Goal: Navigation & Orientation: Find specific page/section

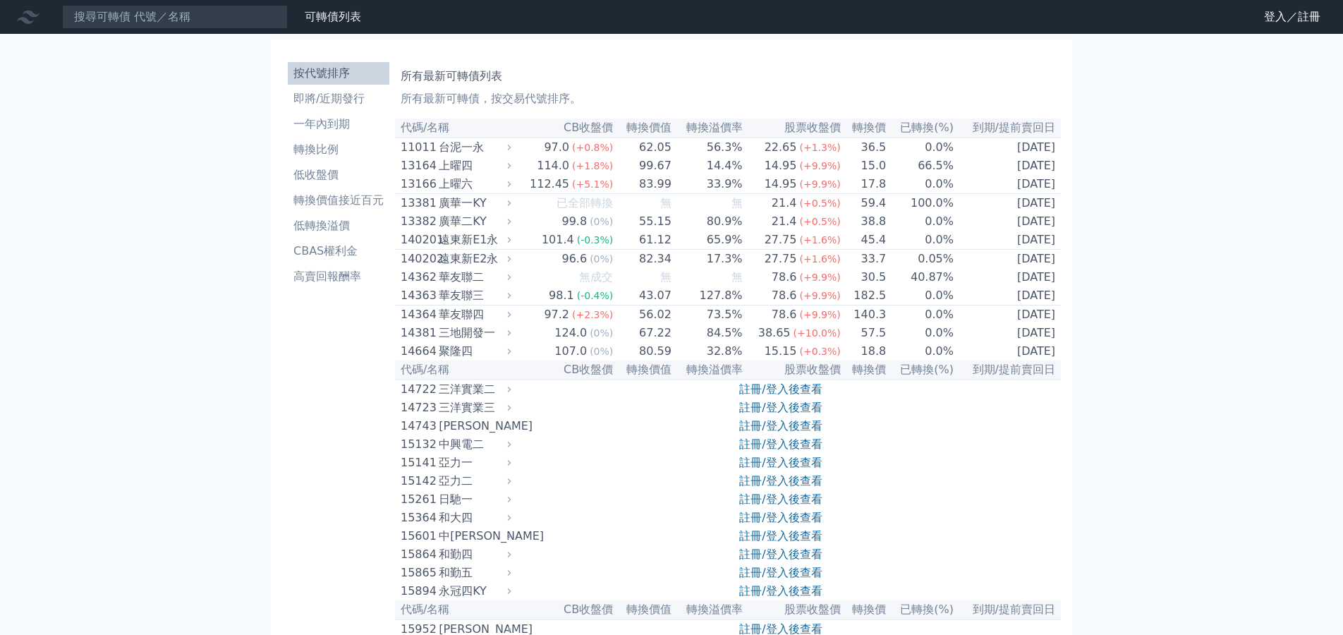
click at [0, 0] on icon at bounding box center [0, 0] width 0 height 0
click at [0, 0] on link "登入／註冊" at bounding box center [0, 0] width 0 height 0
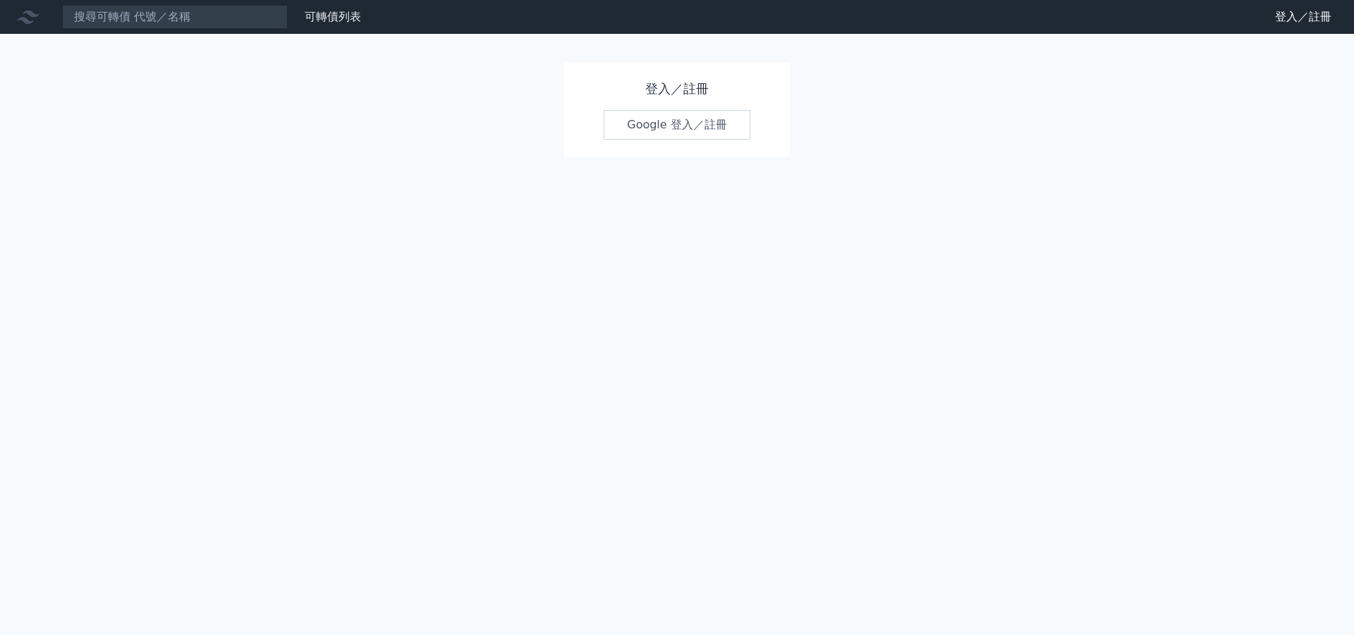
click at [715, 130] on link "Google 登入／註冊" at bounding box center [677, 125] width 147 height 30
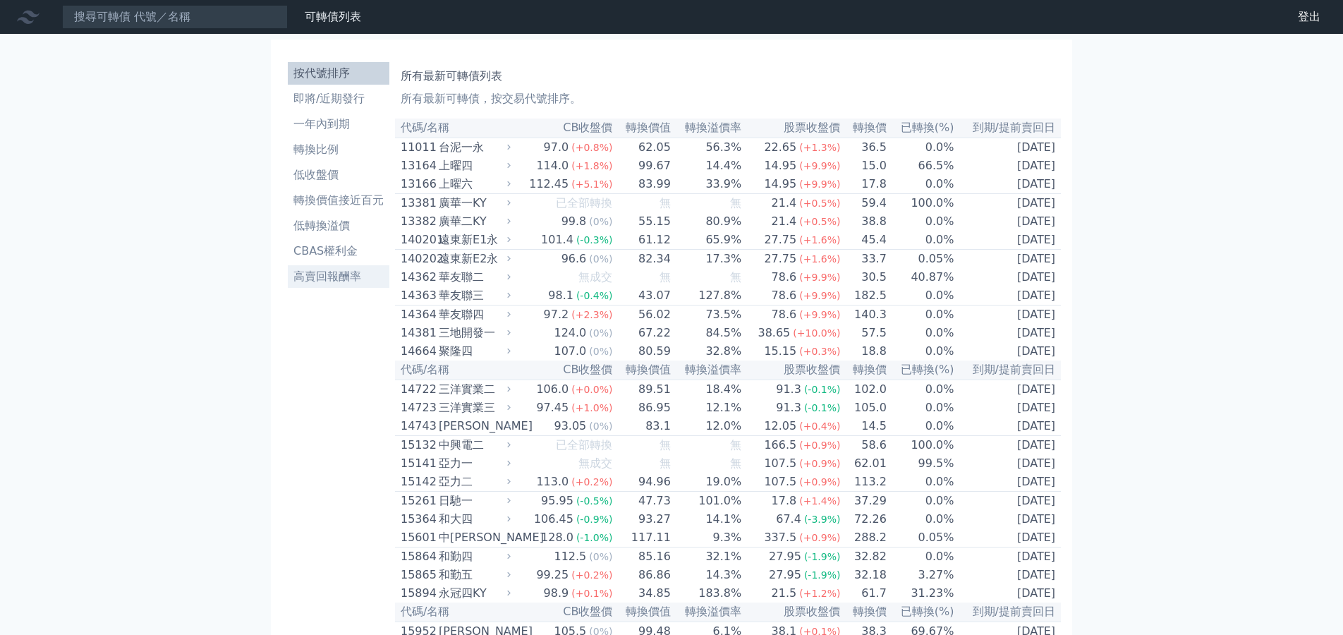
click at [301, 268] on li "高賣回報酬率" at bounding box center [339, 276] width 102 height 17
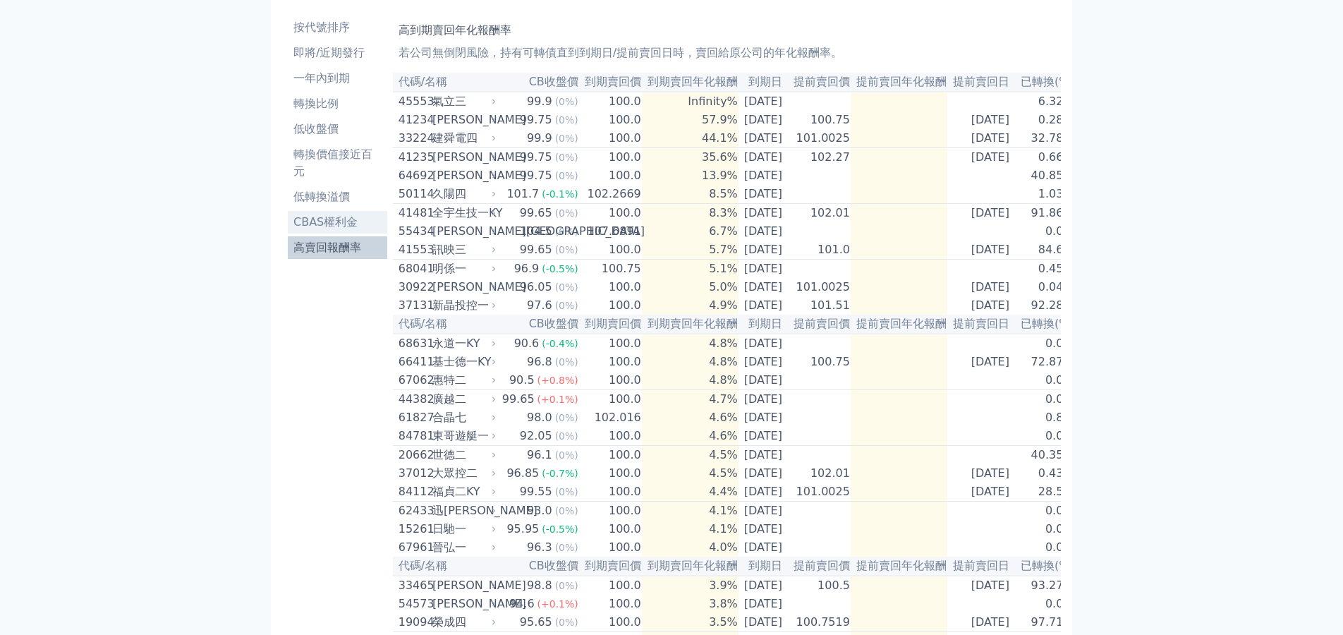
scroll to position [71, 0]
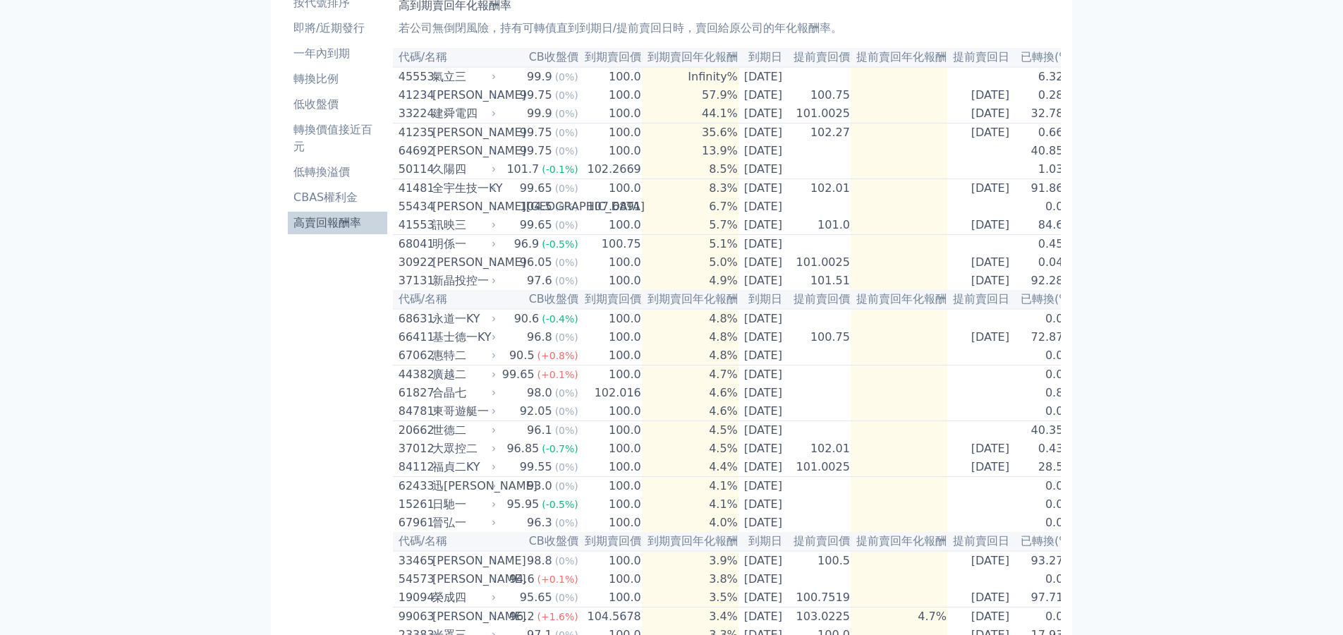
click at [305, 214] on li "高賣回報酬率" at bounding box center [337, 222] width 99 height 17
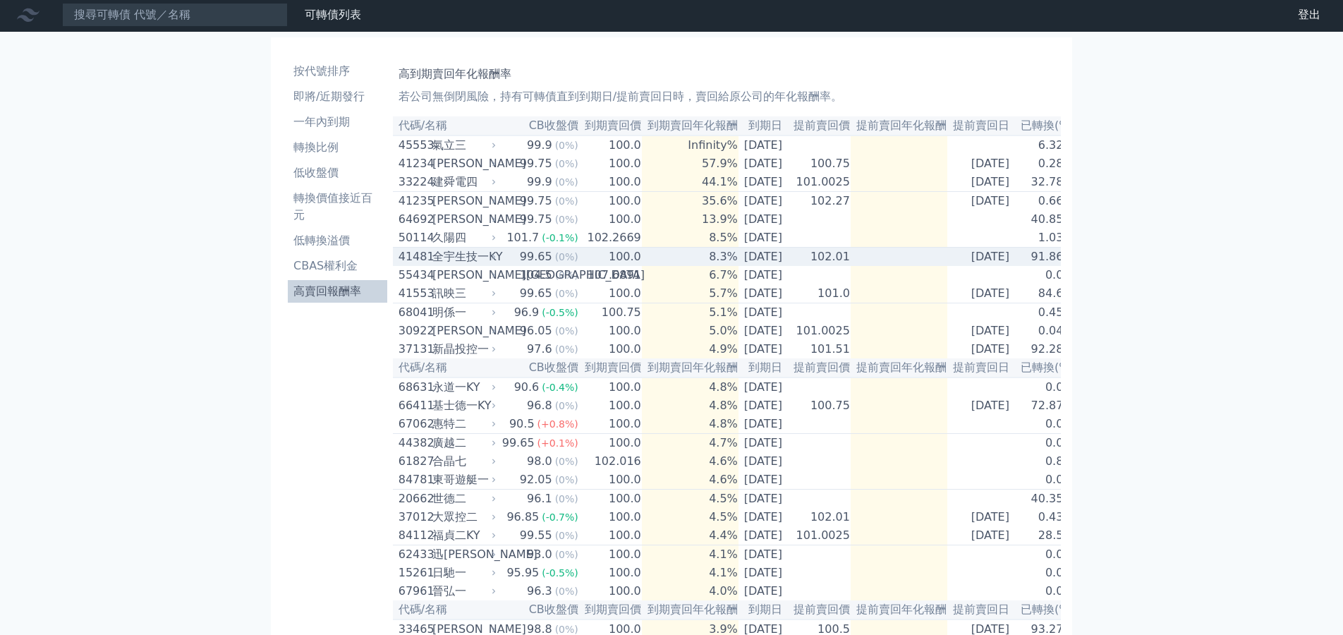
scroll to position [0, 0]
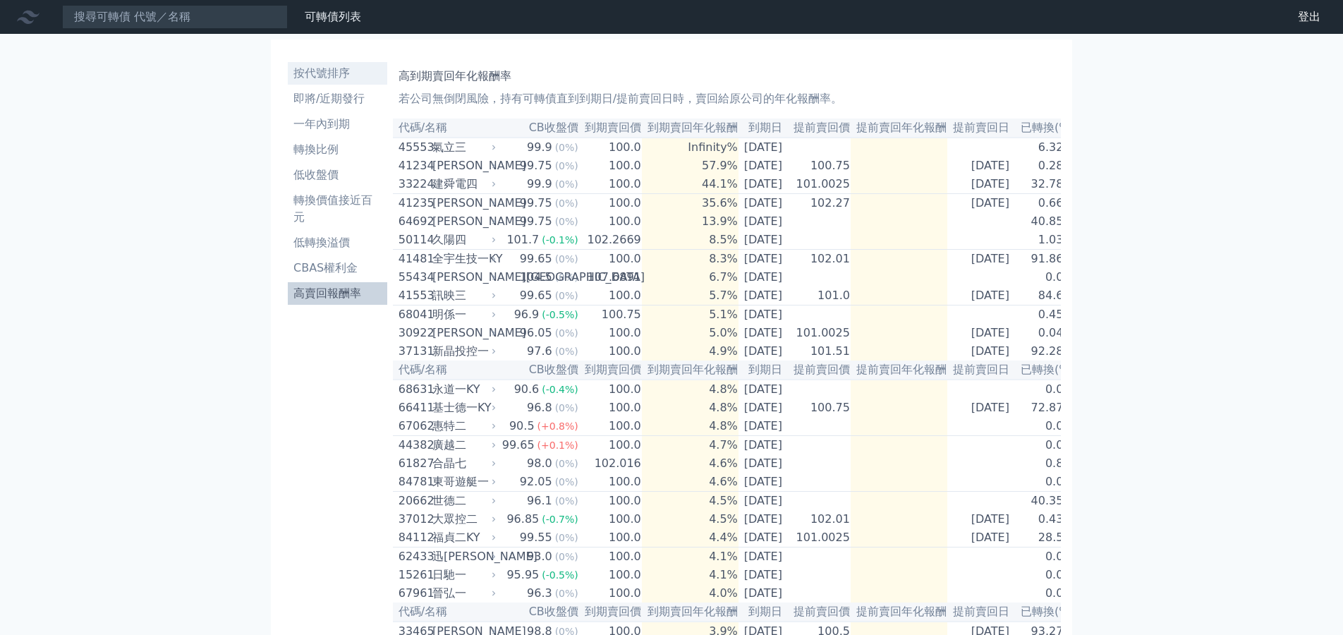
click at [316, 65] on li "按代號排序" at bounding box center [337, 73] width 99 height 17
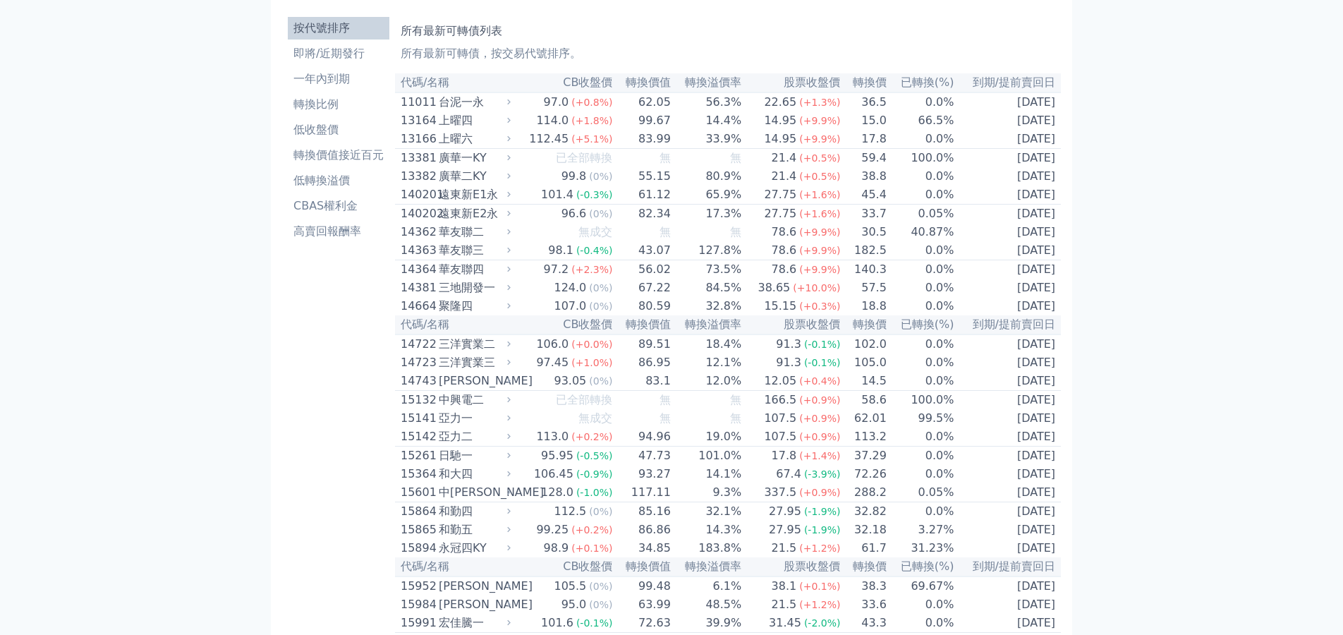
scroll to position [71, 0]
